Goal: Task Accomplishment & Management: Use online tool/utility

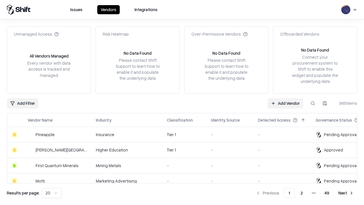
click at [285, 103] on link "Add Vendor" at bounding box center [285, 103] width 36 height 10
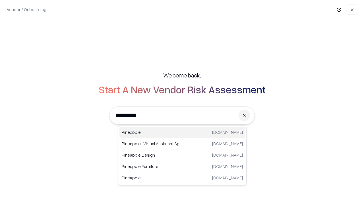
click at [182, 132] on div "Pineapple [DOMAIN_NAME]" at bounding box center [182, 131] width 126 height 11
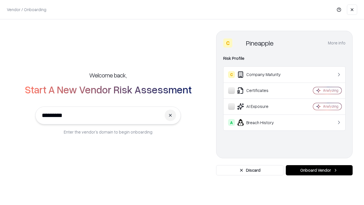
type input "*********"
click at [319, 170] on button "Onboard Vendor" at bounding box center [319, 170] width 67 height 10
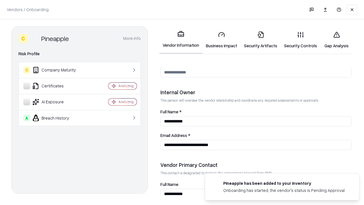
scroll to position [294, 0]
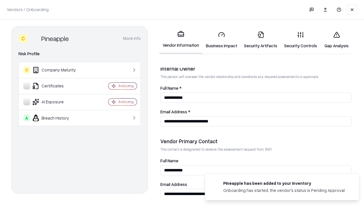
click at [221, 40] on link "Business Impact" at bounding box center [221, 40] width 38 height 26
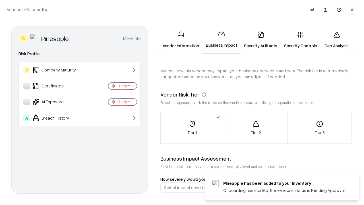
click at [336, 40] on link "Gap Analysis" at bounding box center [336, 40] width 32 height 26
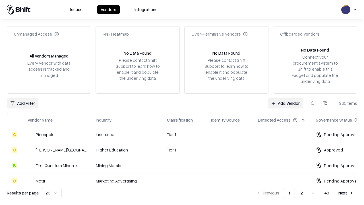
click at [285, 103] on link "Add Vendor" at bounding box center [285, 103] width 36 height 10
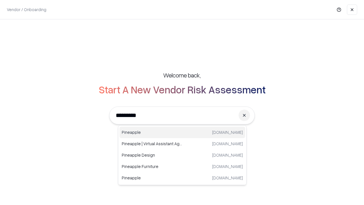
click at [182, 132] on div "Pineapple [DOMAIN_NAME]" at bounding box center [182, 131] width 126 height 11
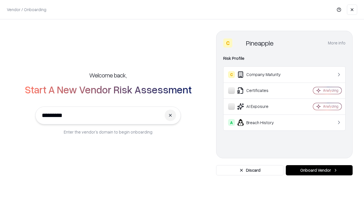
type input "*********"
click at [319, 170] on button "Onboard Vendor" at bounding box center [319, 170] width 67 height 10
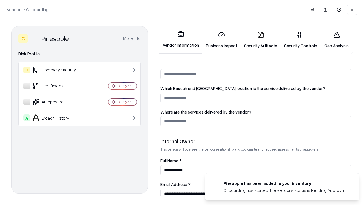
scroll to position [294, 0]
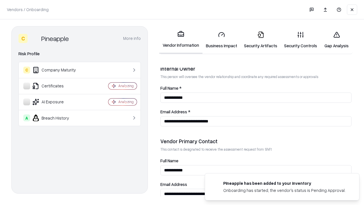
click at [336, 40] on link "Gap Analysis" at bounding box center [336, 40] width 32 height 26
